Goal: Task Accomplishment & Management: Use online tool/utility

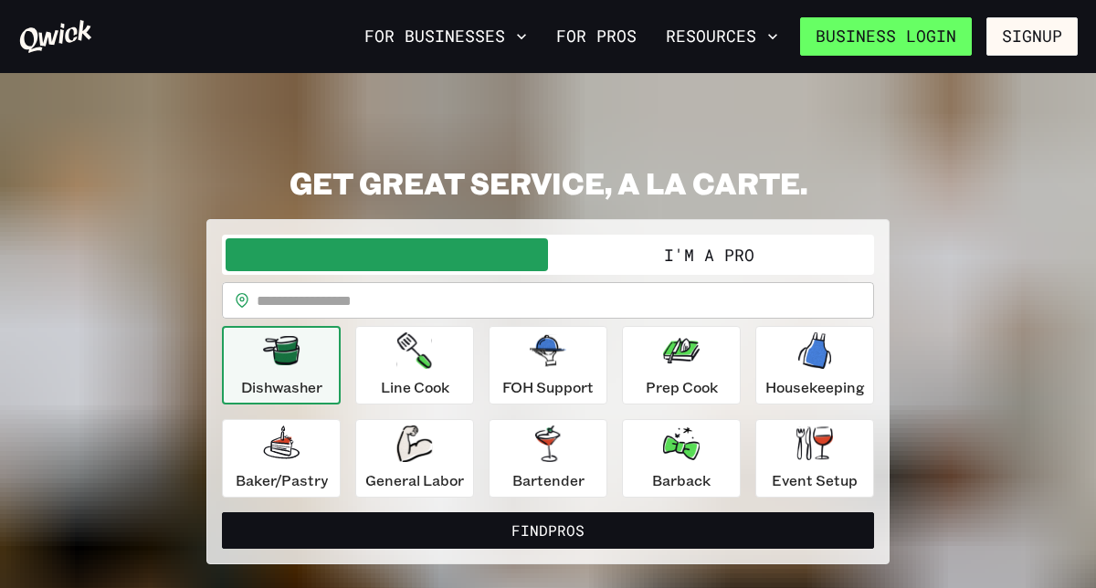
click at [932, 39] on link "Business Login" at bounding box center [886, 36] width 172 height 38
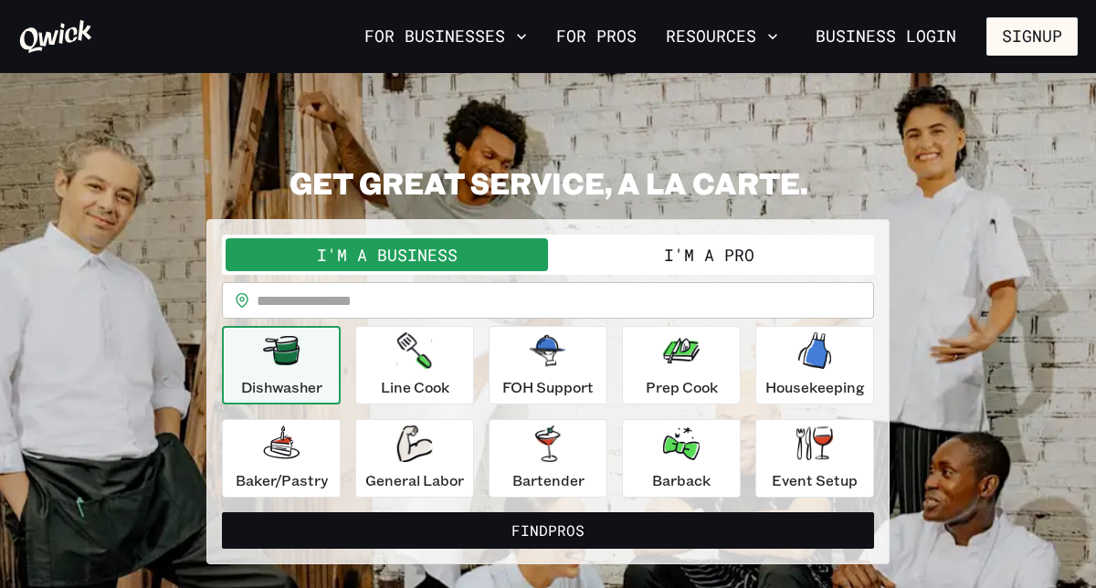
click at [690, 256] on button "I'm a Pro" at bounding box center [709, 254] width 322 height 33
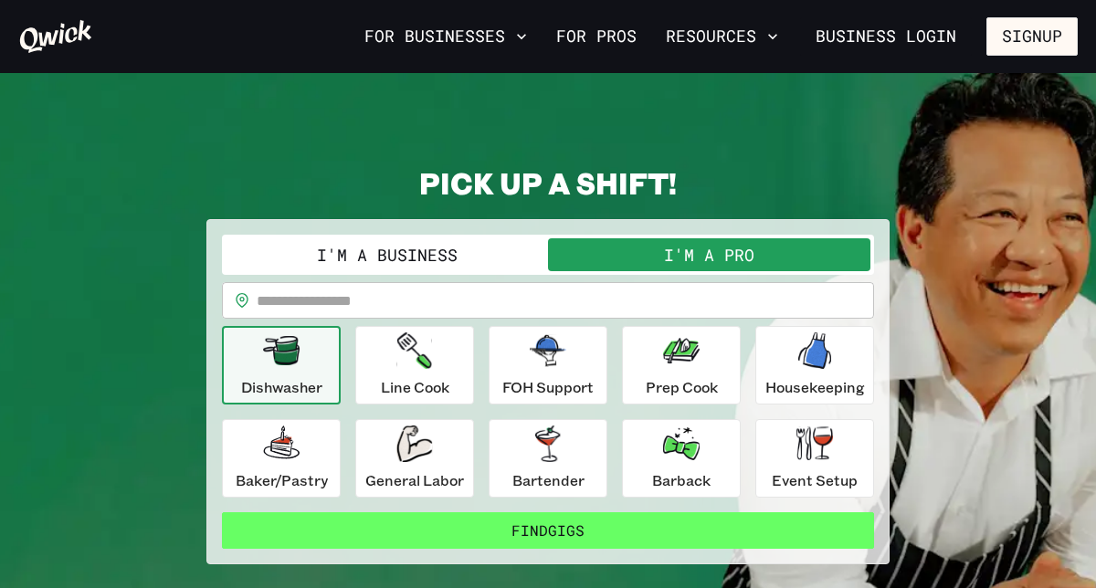
click at [587, 541] on button "Find Gigs" at bounding box center [548, 530] width 652 height 37
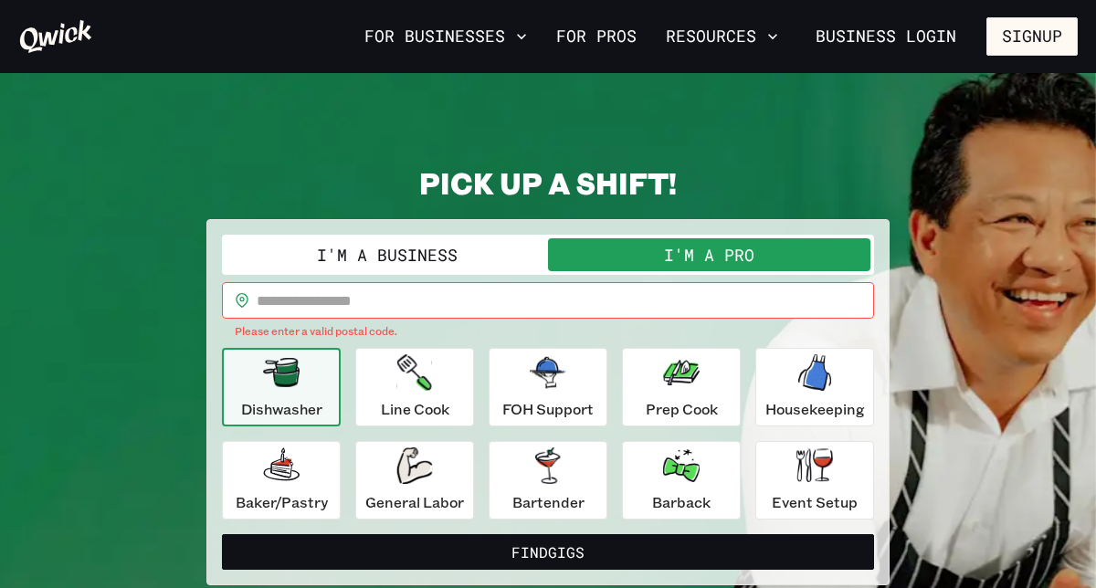
click at [420, 299] on input "text" at bounding box center [565, 300] width 617 height 37
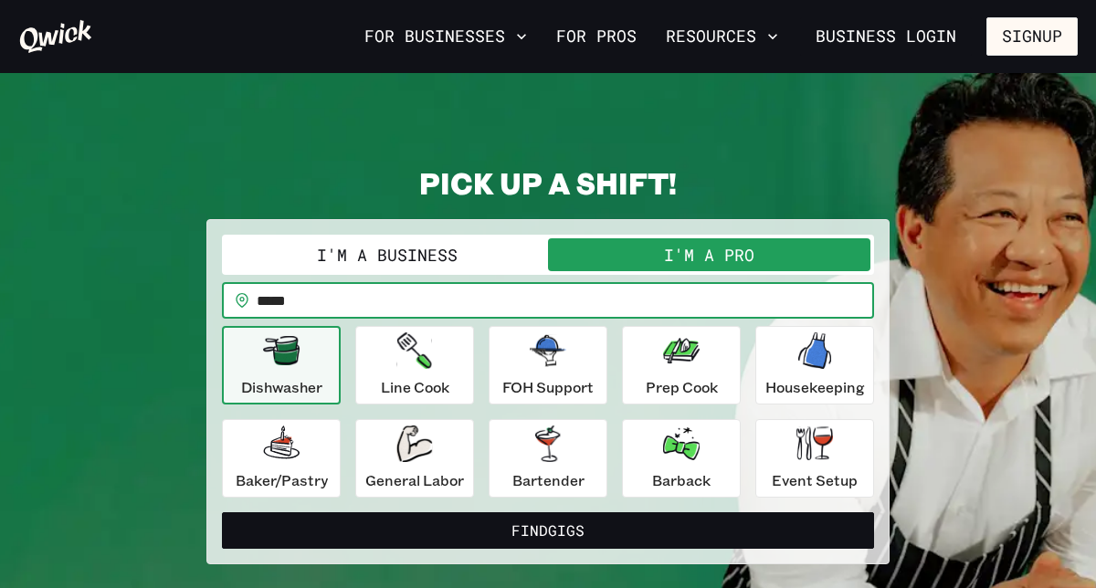
type input "*****"
click at [222, 512] on button "Find Gigs" at bounding box center [548, 530] width 652 height 37
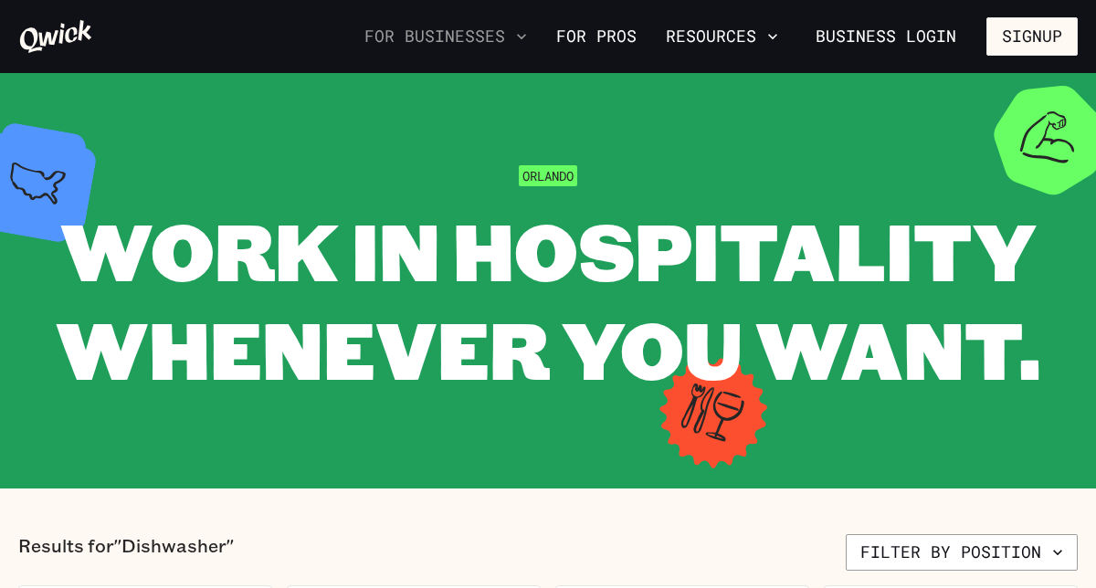
click at [529, 40] on icon "button" at bounding box center [521, 36] width 18 height 18
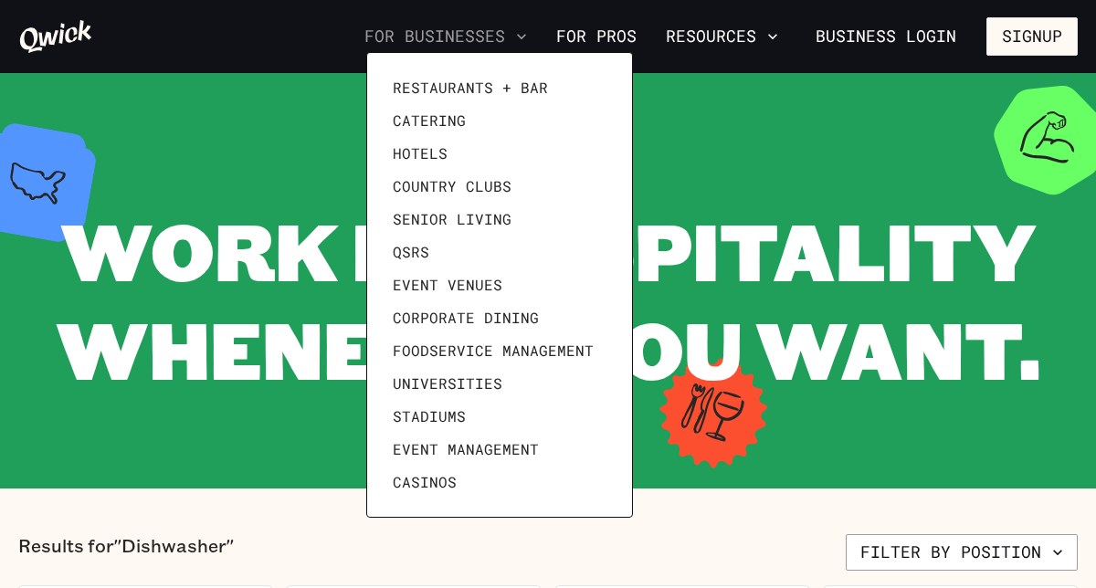
click at [529, 40] on div at bounding box center [548, 294] width 1096 height 588
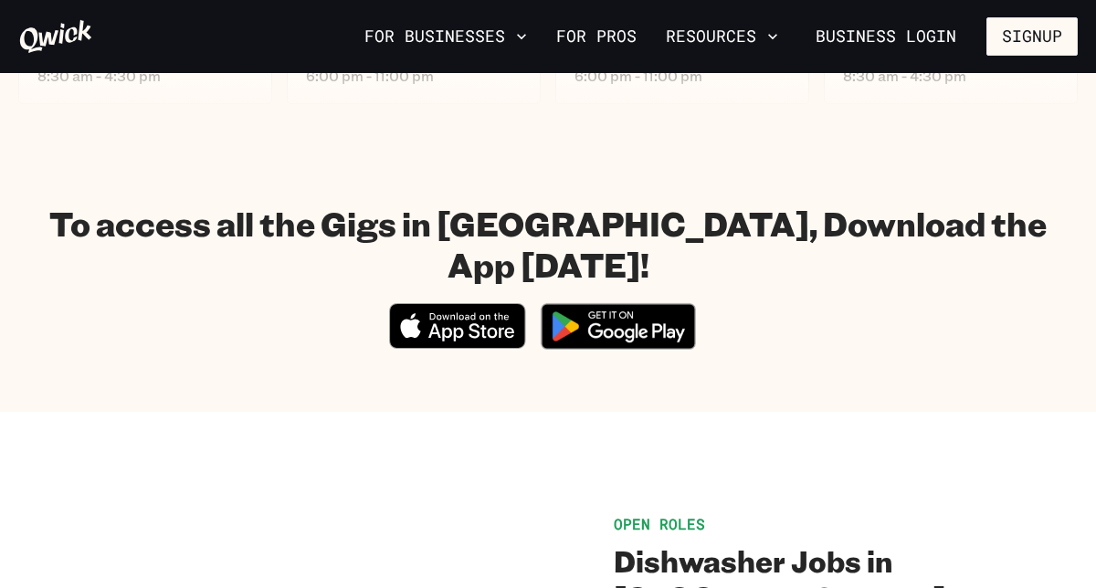
scroll to position [921, 0]
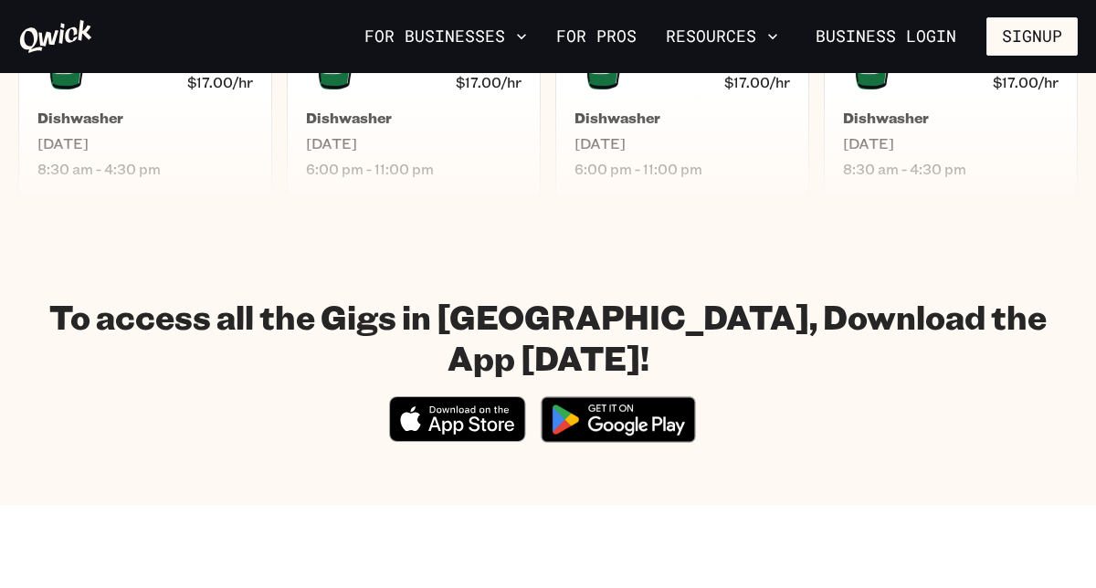
click at [651, 385] on img at bounding box center [618, 419] width 177 height 68
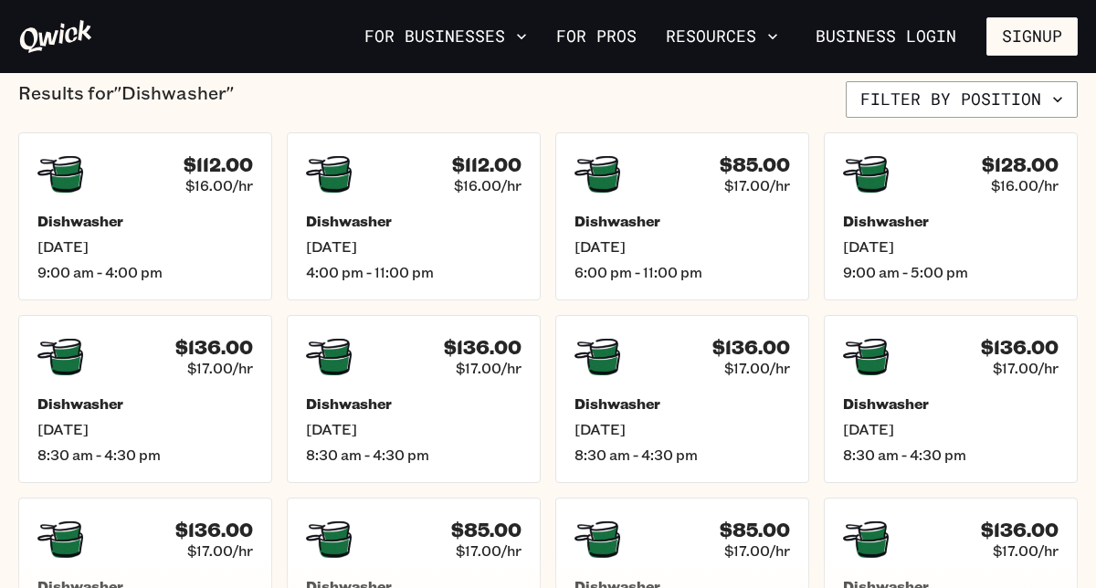
scroll to position [651, 0]
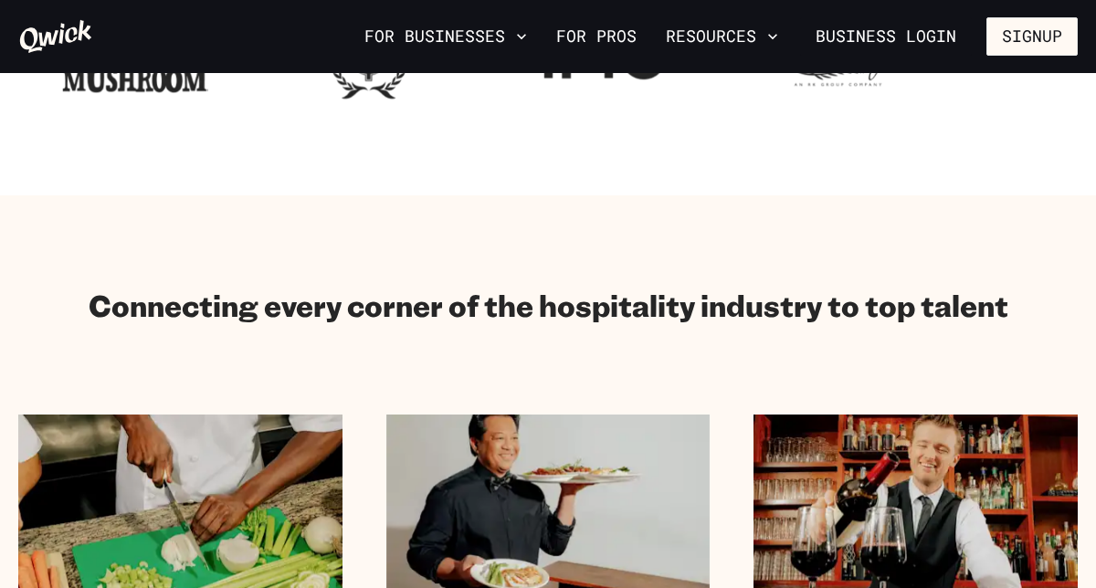
scroll to position [857, 0]
